Goal: Information Seeking & Learning: Understand process/instructions

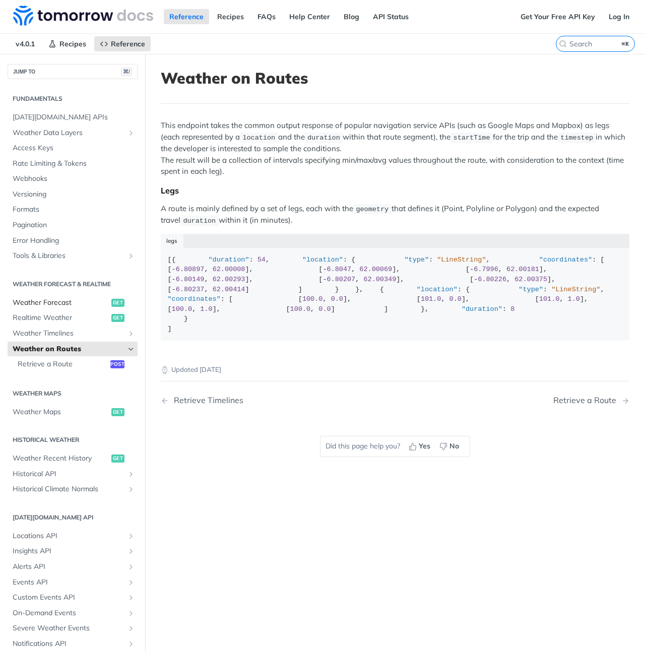
click at [60, 304] on span "Weather Forecast" at bounding box center [61, 303] width 96 height 10
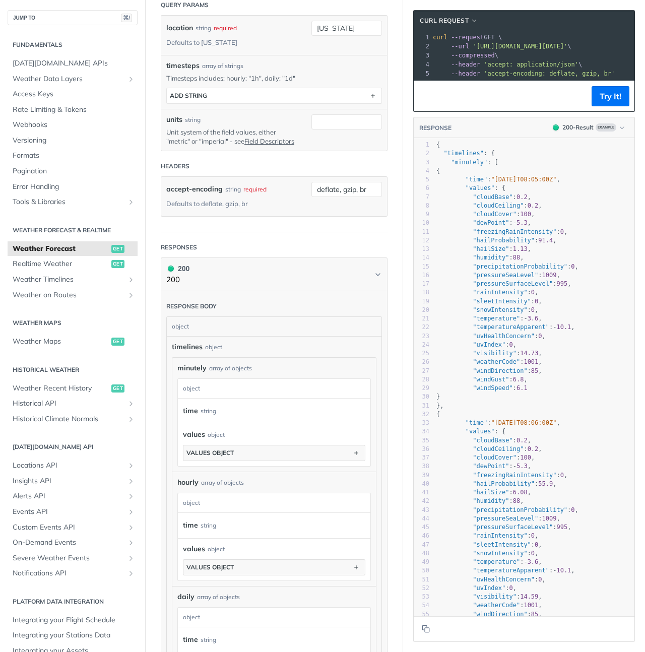
scroll to position [207, 0]
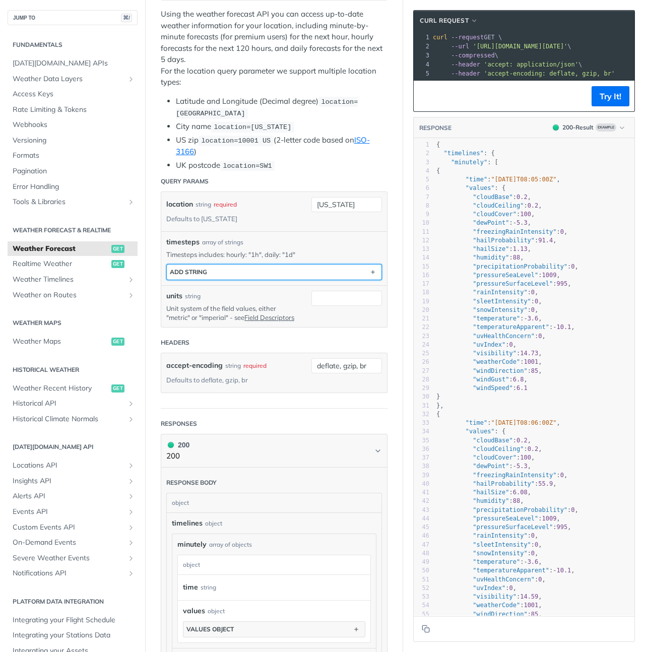
click at [273, 272] on button "ADD string" at bounding box center [274, 272] width 215 height 15
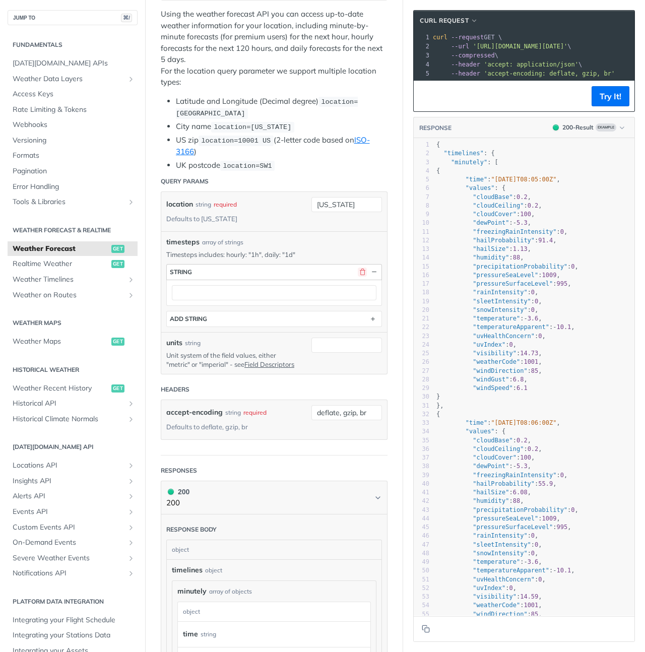
click at [358, 268] on button "button" at bounding box center [362, 272] width 9 height 9
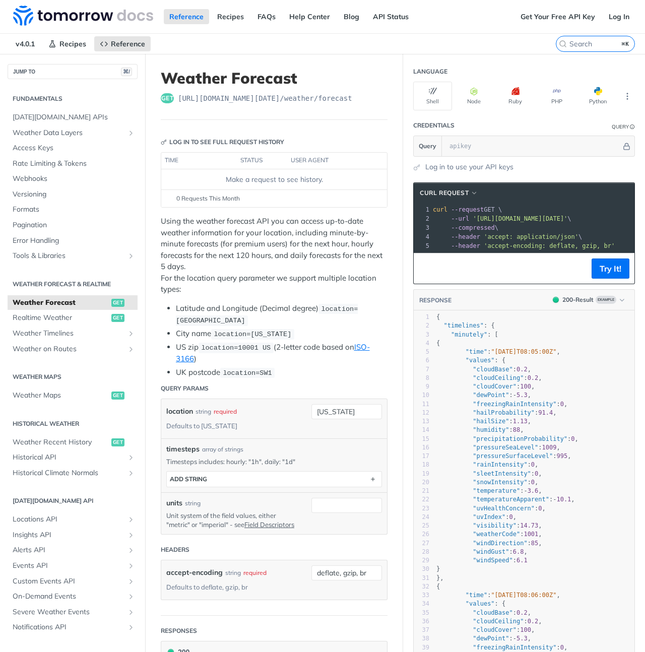
scroll to position [172, 0]
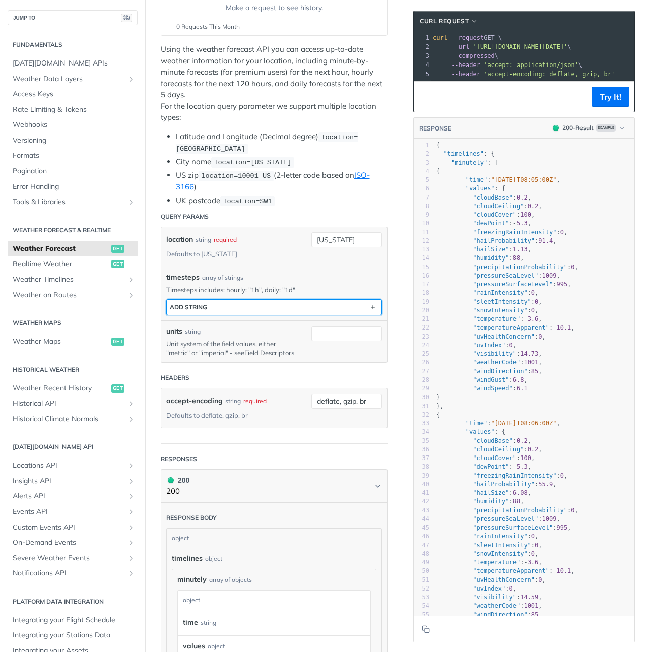
click at [277, 309] on button "ADD string" at bounding box center [274, 307] width 215 height 15
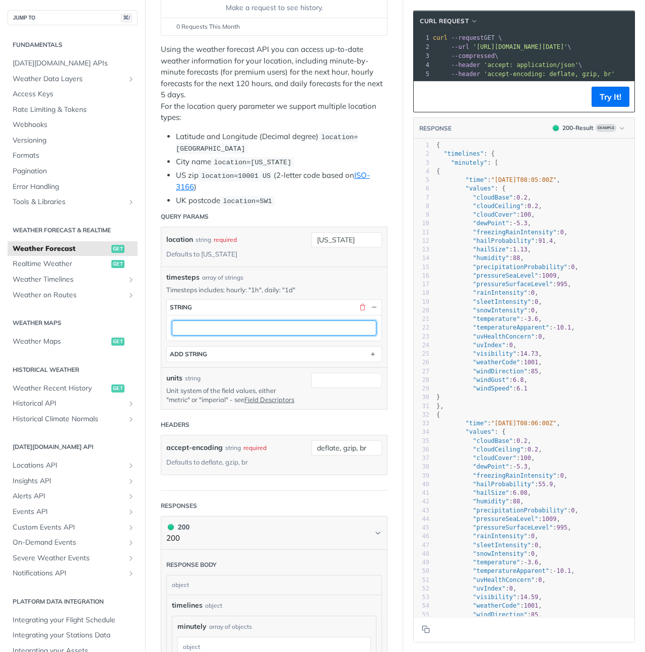
click at [267, 322] on input "text" at bounding box center [274, 328] width 205 height 15
type input "1h"
click at [360, 267] on div "timesteps array of strings Timesteps includes: hourly: "1h", daily: "1d" timest…" at bounding box center [274, 317] width 226 height 101
click at [473, 176] on pre "{" at bounding box center [534, 171] width 200 height 9
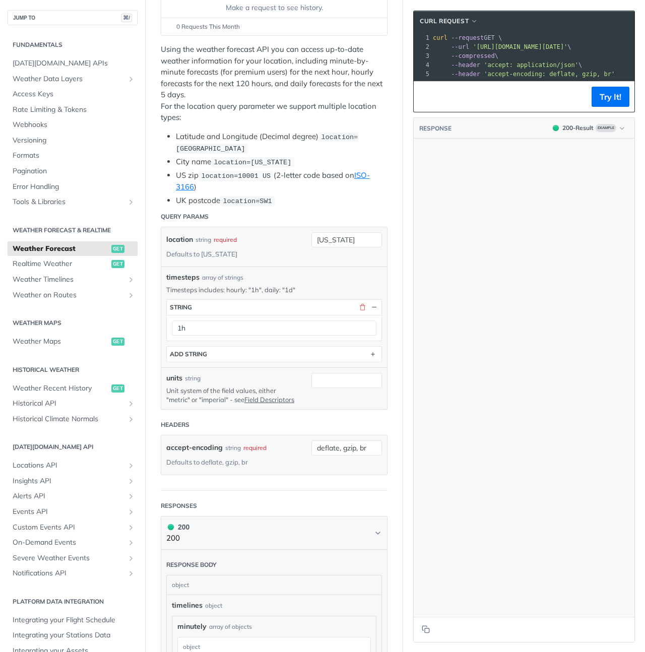
scroll to position [0, 0]
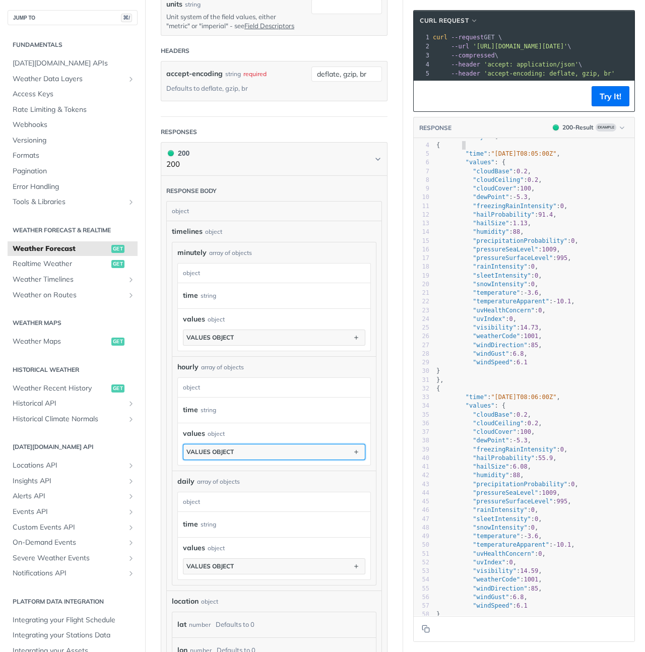
click at [283, 460] on button "values object" at bounding box center [273, 452] width 181 height 15
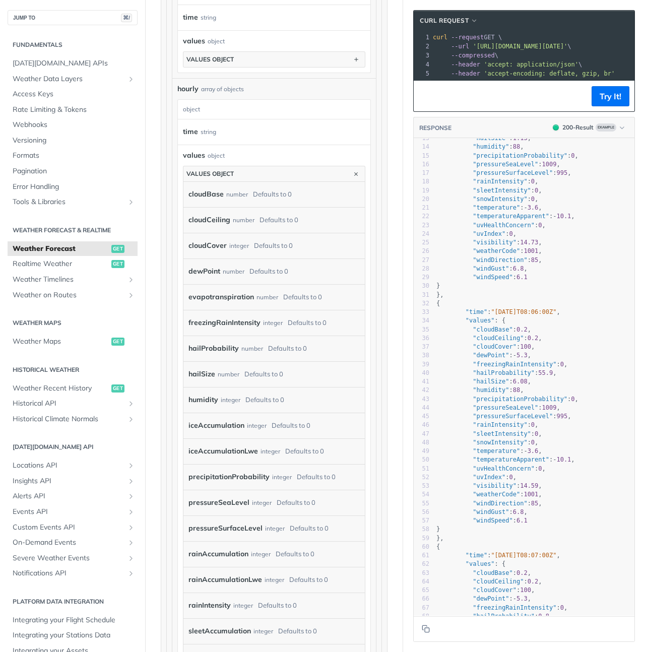
click at [315, 330] on div "Defaults to 0" at bounding box center [307, 323] width 39 height 15
click at [229, 330] on label "freezingRainIntensity" at bounding box center [225, 323] width 72 height 15
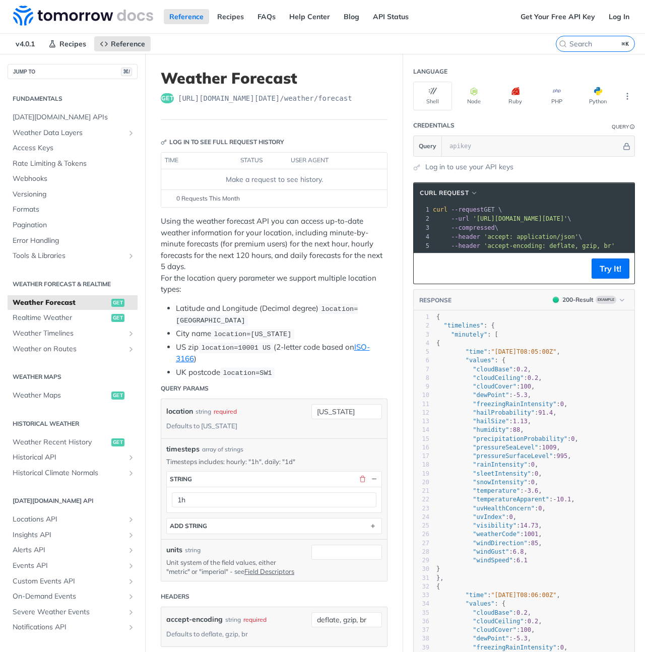
scroll to position [272, 0]
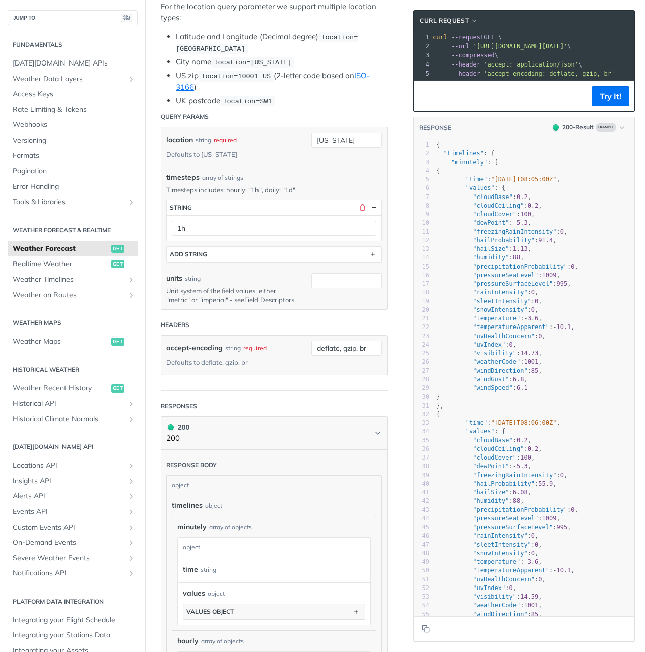
click at [299, 511] on div "timelines object" at bounding box center [274, 506] width 205 height 11
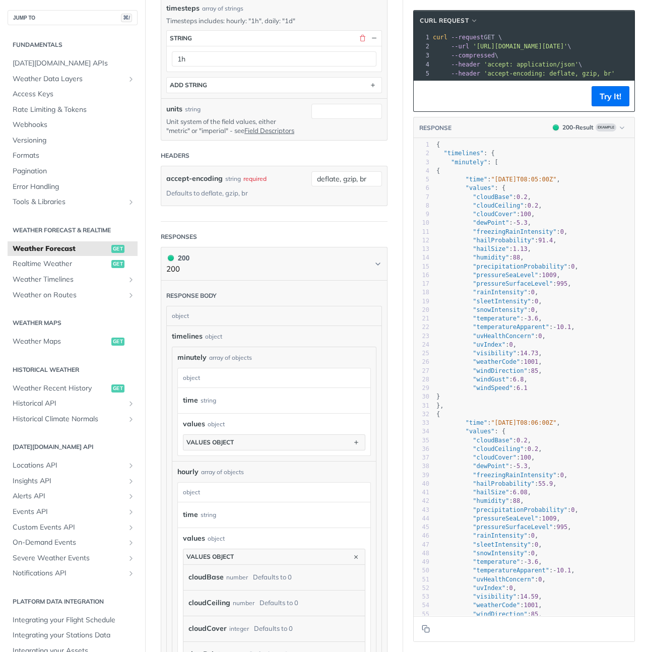
scroll to position [448, 0]
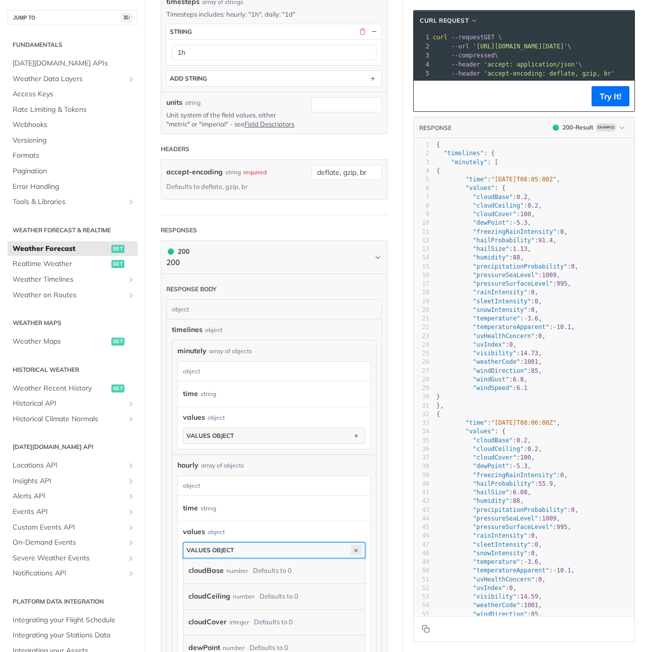
click at [351, 556] on icon "button" at bounding box center [356, 550] width 11 height 11
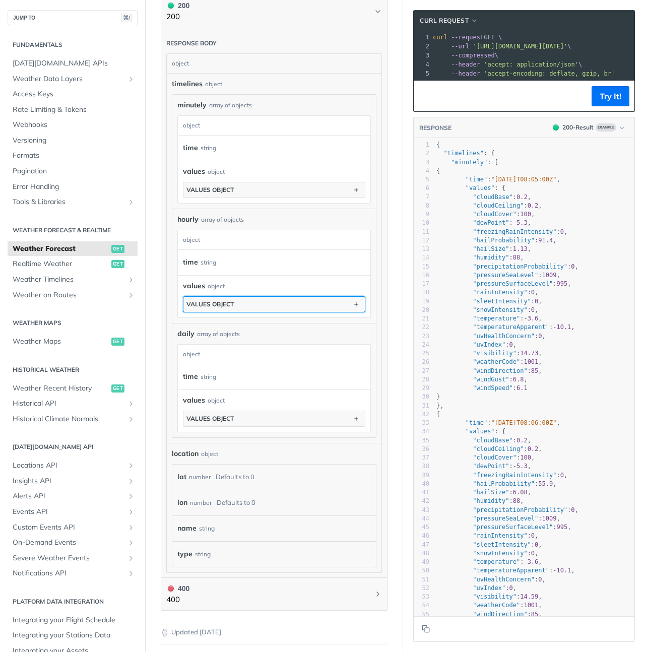
scroll to position [707, 0]
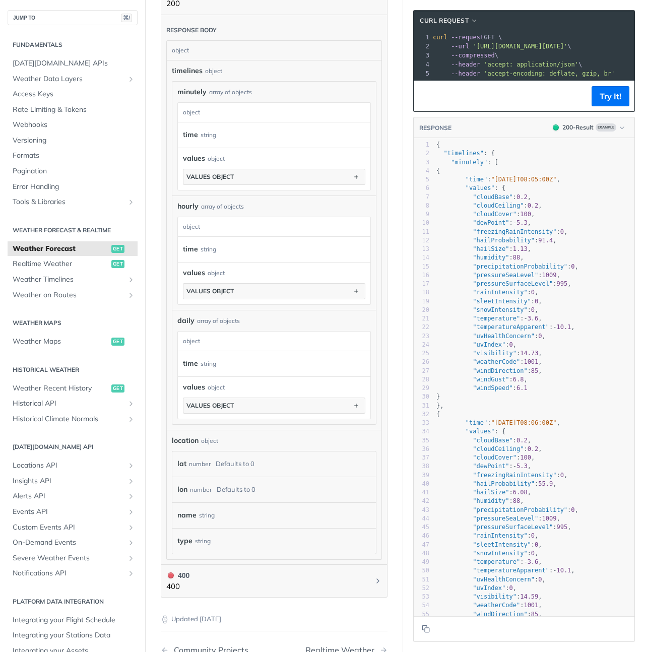
click at [437, 166] on span ""minutely" : [" at bounding box center [468, 162] width 62 height 7
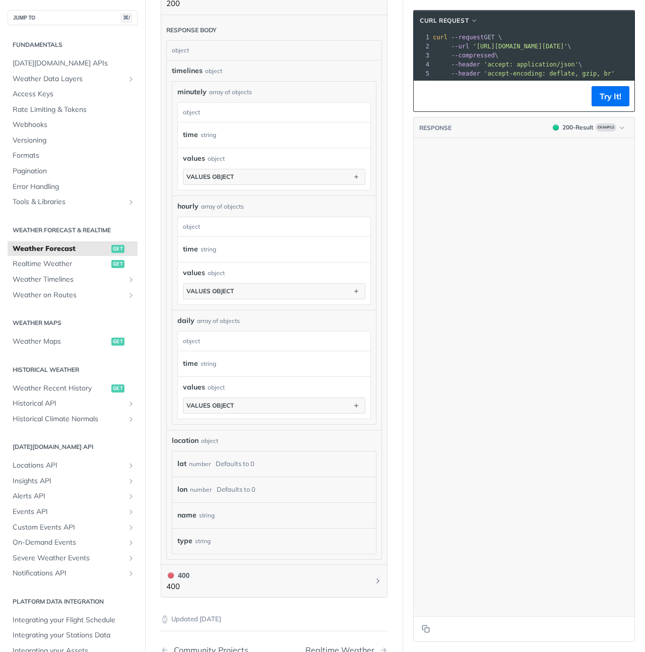
scroll to position [58505, 0]
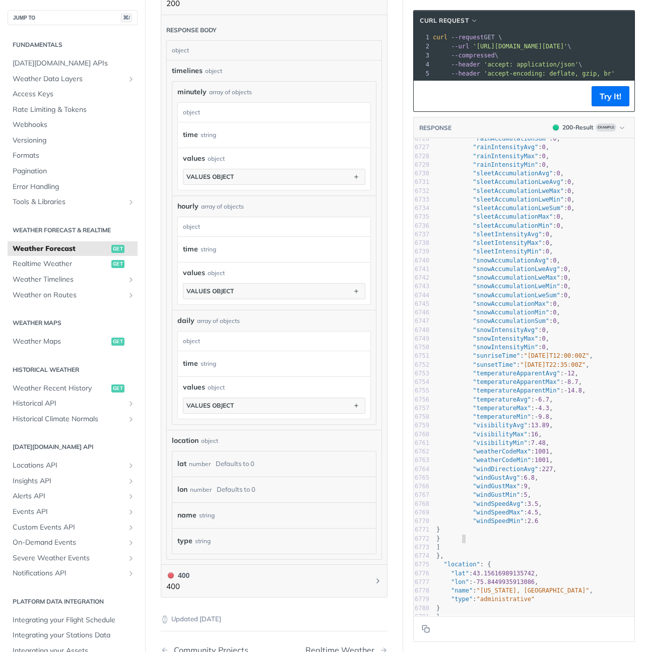
click at [560, 535] on pre "}" at bounding box center [534, 539] width 200 height 9
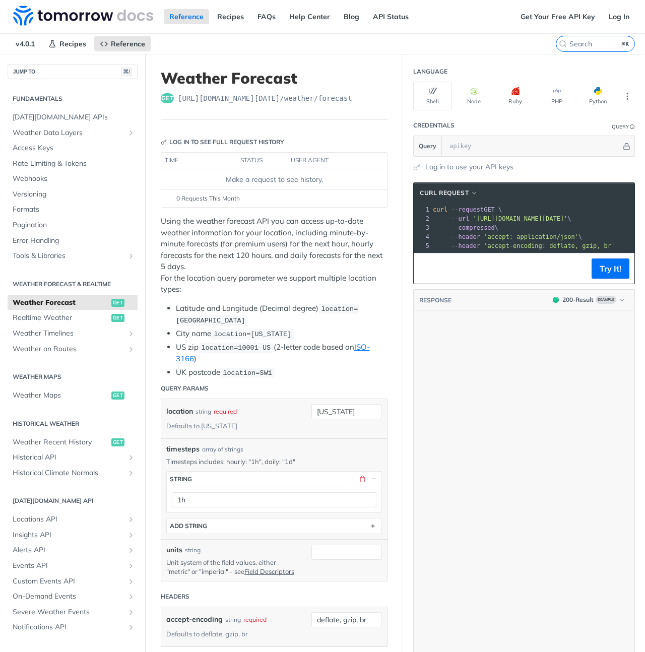
scroll to position [45513, 0]
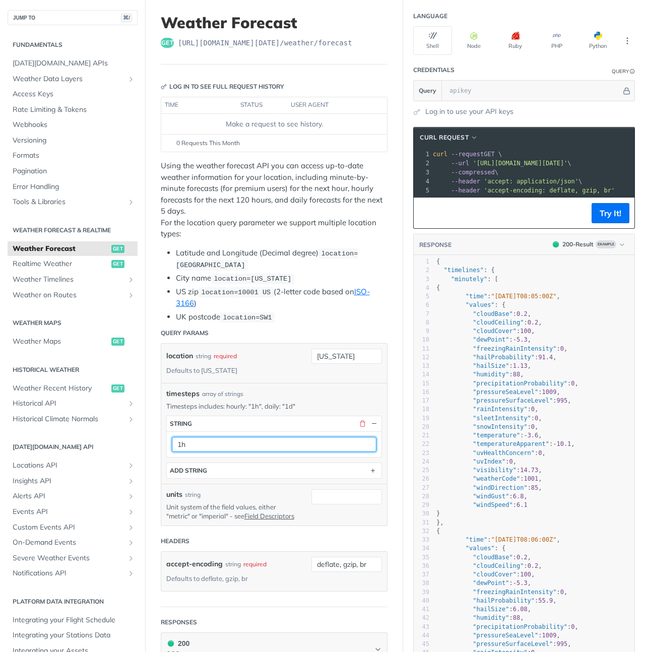
click at [312, 445] on input "1h" at bounding box center [274, 444] width 205 height 15
click at [332, 395] on div "timesteps array of strings" at bounding box center [274, 394] width 216 height 11
